Goal: Task Accomplishment & Management: Manage account settings

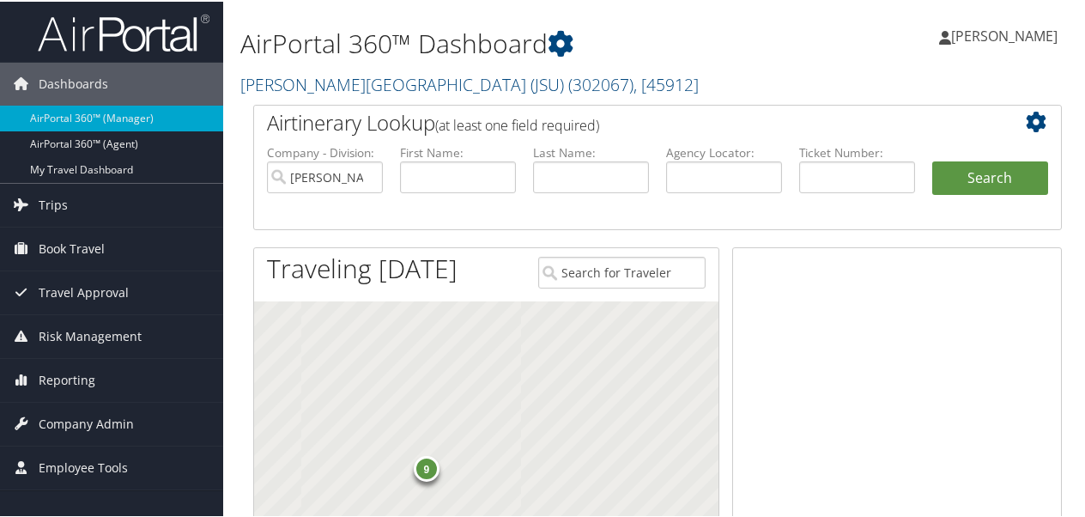
click at [1000, 31] on span "[PERSON_NAME]" at bounding box center [1004, 34] width 106 height 19
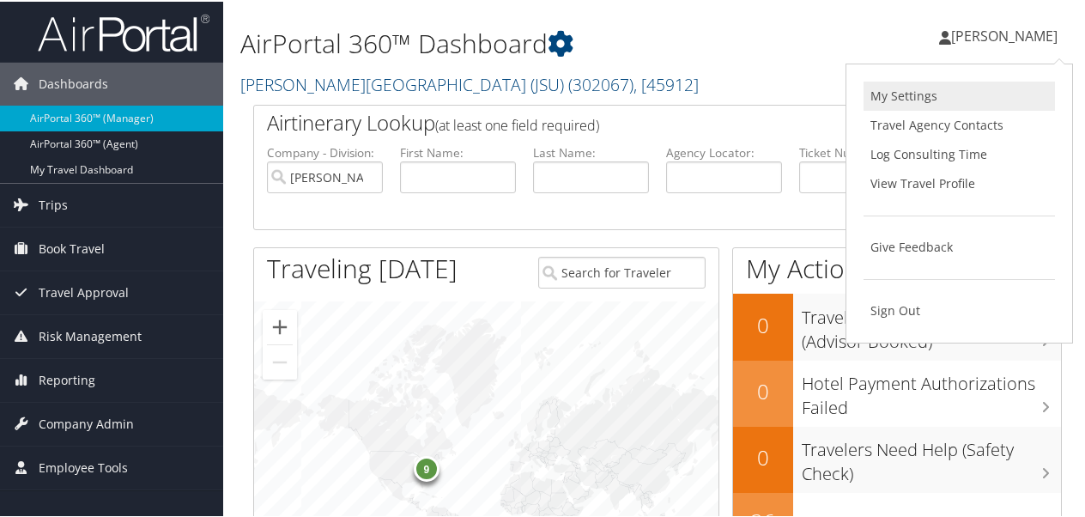
click at [904, 94] on link "My Settings" at bounding box center [958, 94] width 191 height 29
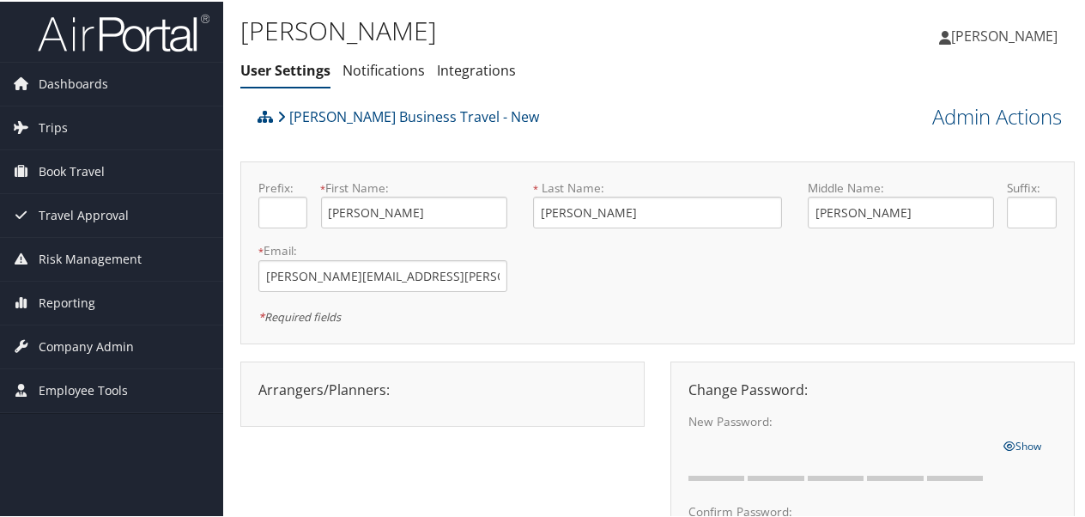
click at [983, 34] on span "[PERSON_NAME]" at bounding box center [1004, 34] width 106 height 19
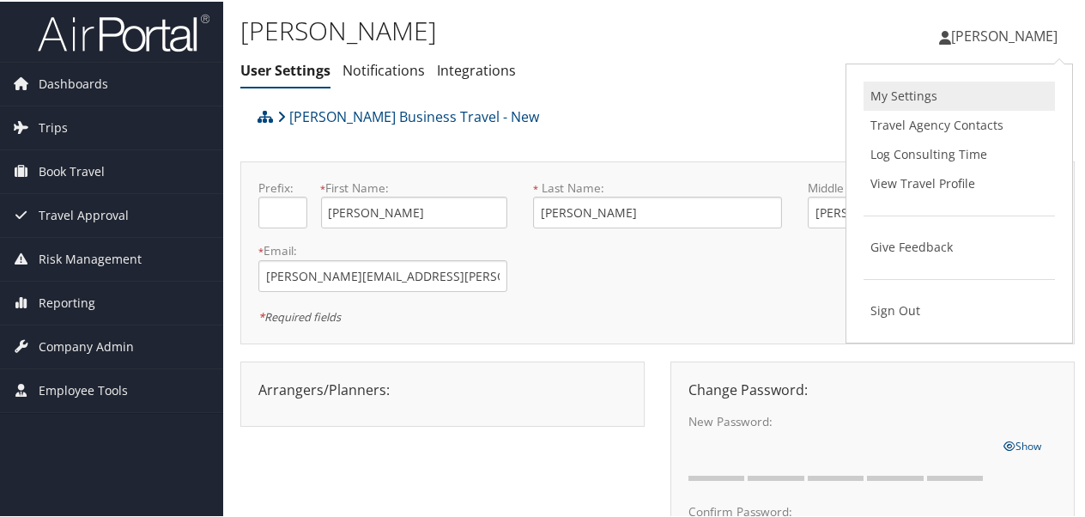
click at [904, 100] on link "My Settings" at bounding box center [958, 94] width 191 height 29
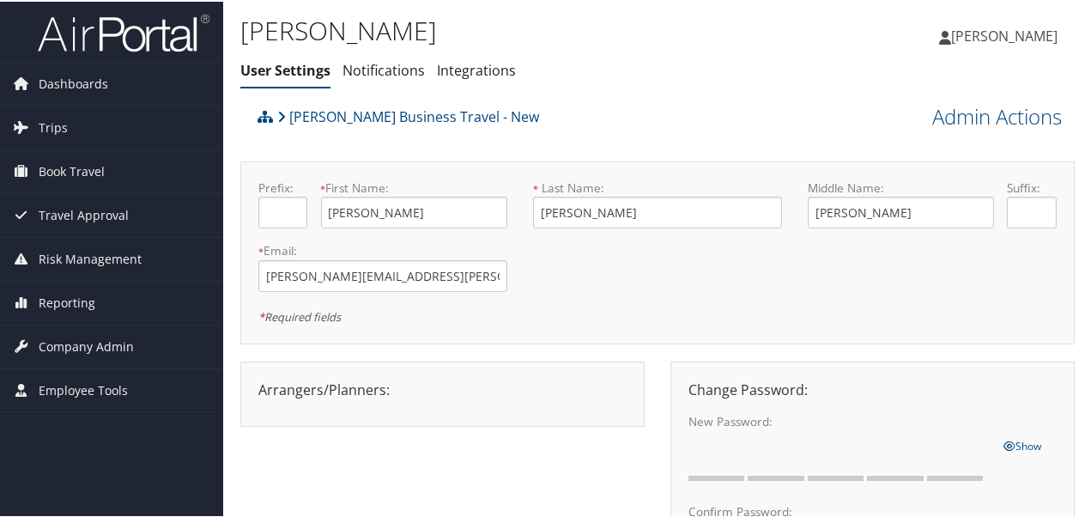
click at [951, 38] on icon at bounding box center [945, 36] width 12 height 14
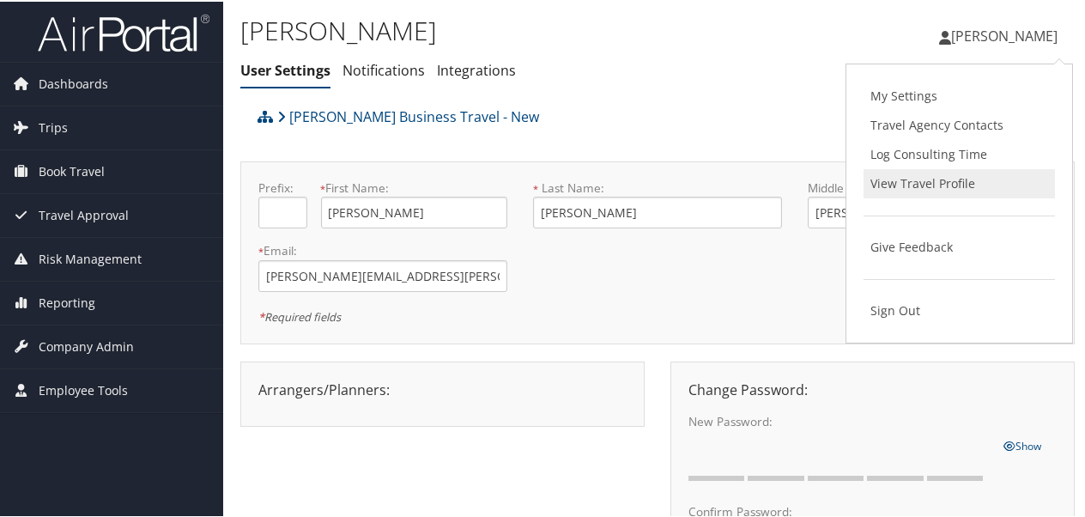
click at [937, 181] on link "View Travel Profile" at bounding box center [958, 181] width 191 height 29
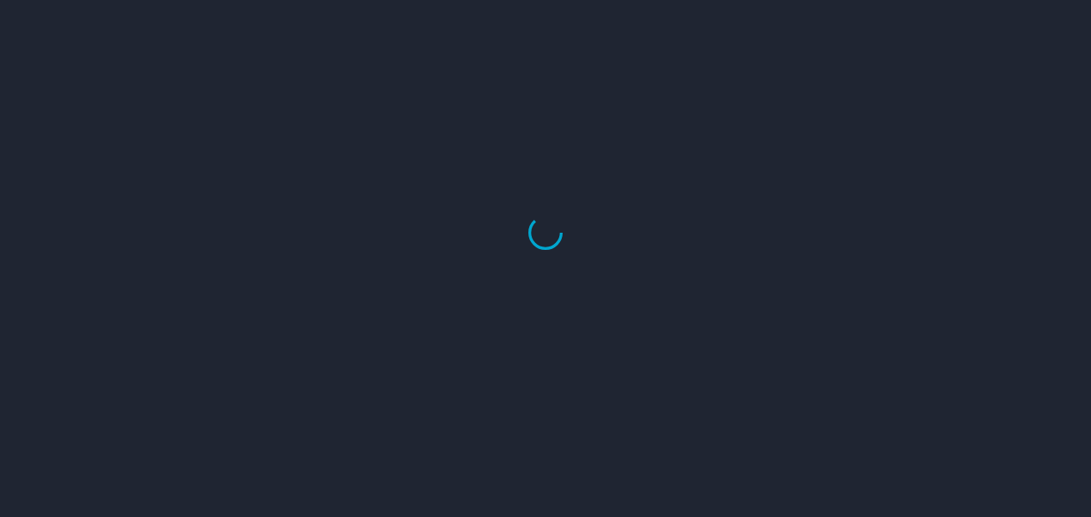
select select "US"
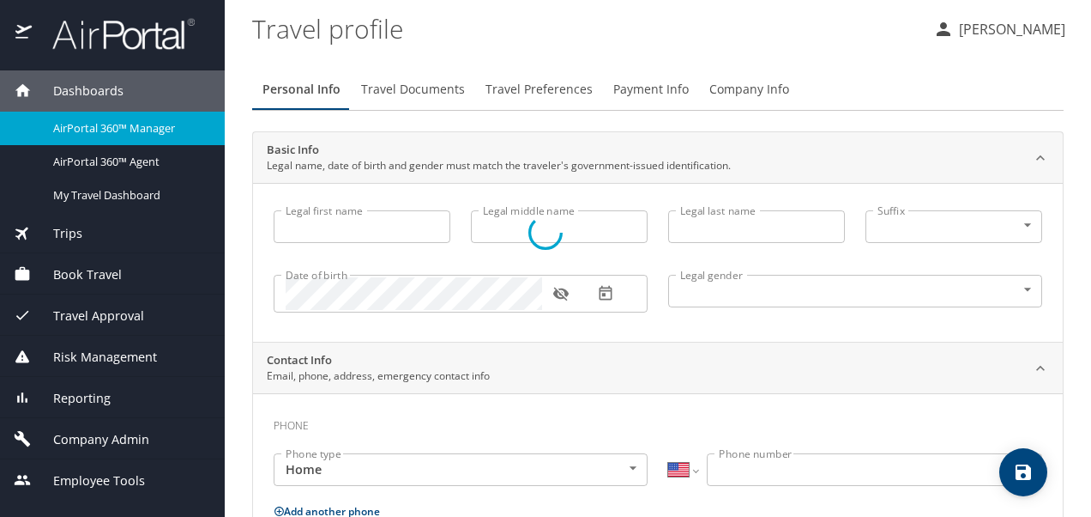
type input "Beth"
type input "Ann"
type input "Faller"
type input "Female"
type input "Joe"
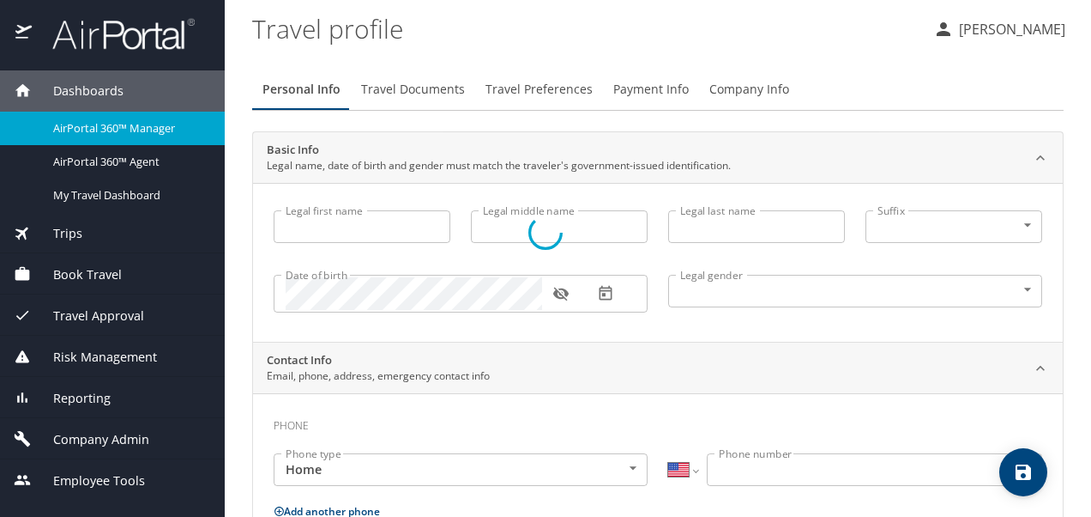
type input "Faller"
type input "(303) 519-4176"
select select "US"
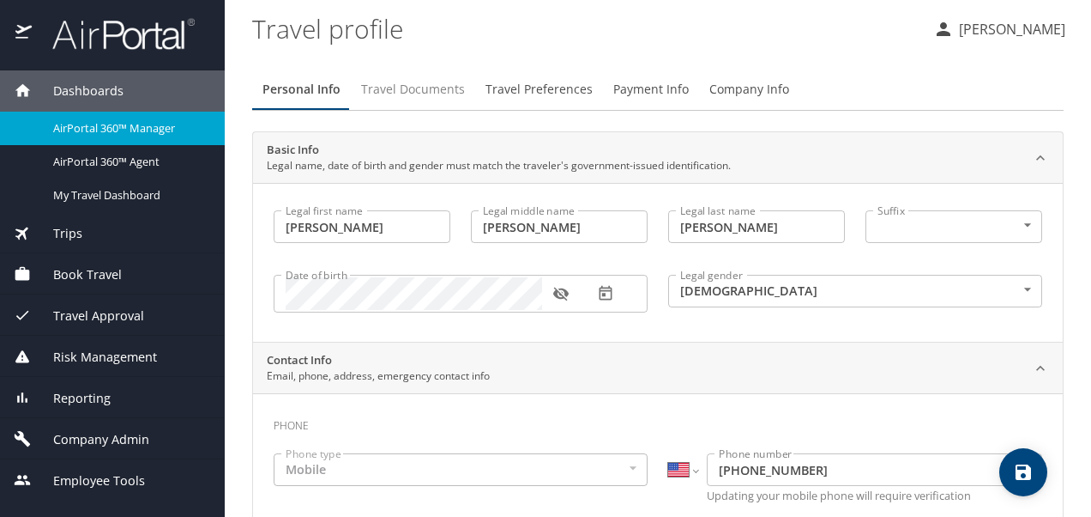
click at [438, 90] on span "Travel Documents" at bounding box center [413, 89] width 104 height 21
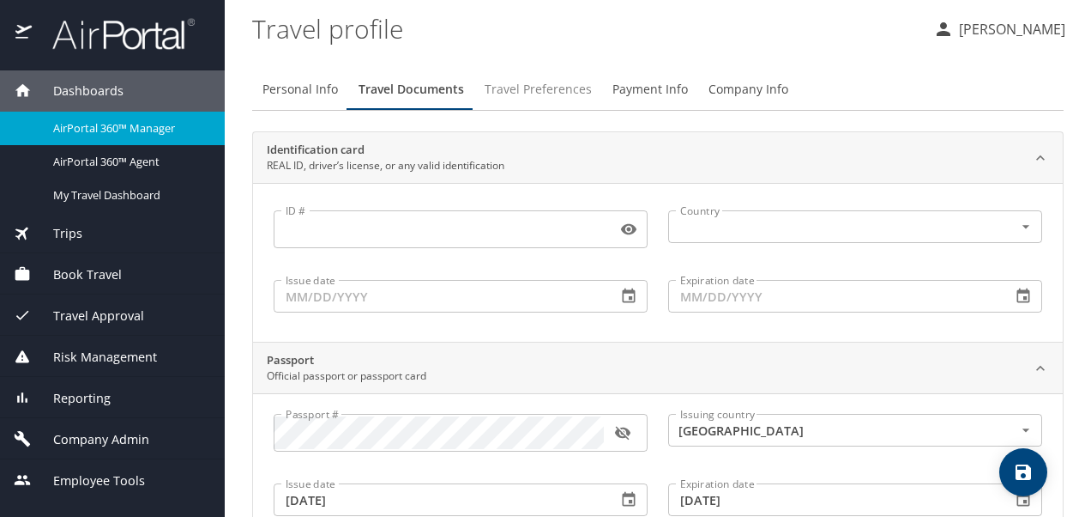
click at [549, 96] on span "Travel Preferences" at bounding box center [538, 89] width 107 height 21
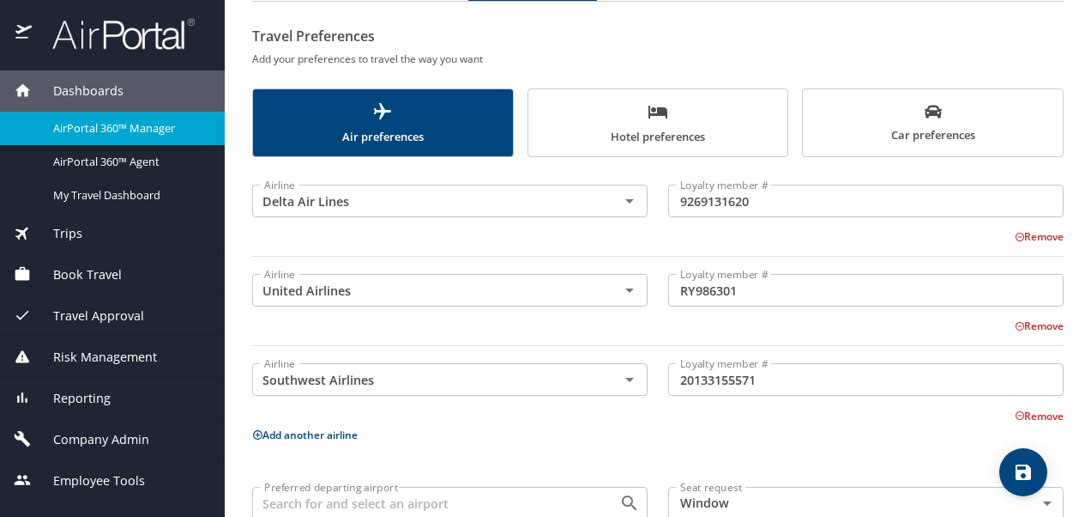
scroll to position [205, 0]
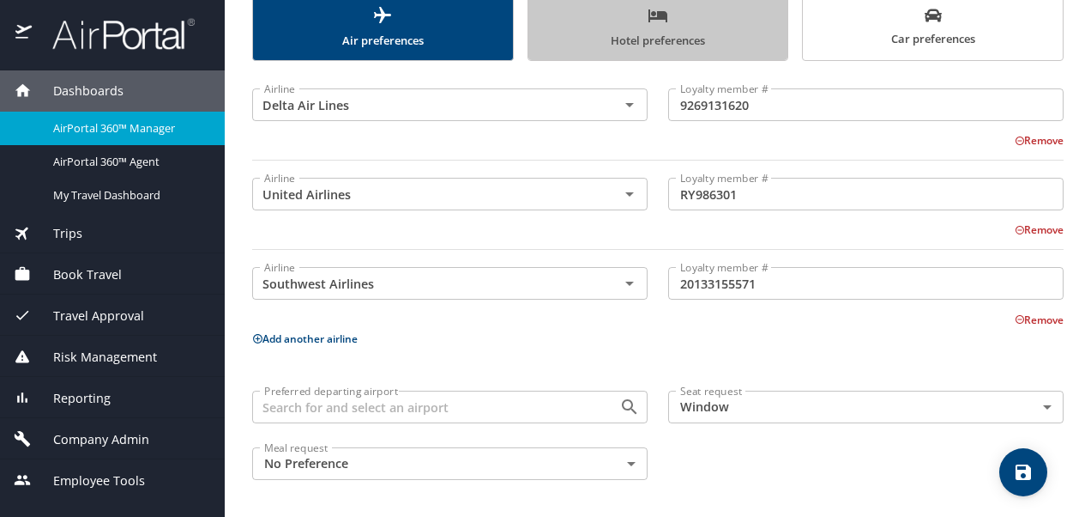
click at [661, 34] on span "Hotel preferences" at bounding box center [658, 27] width 239 height 45
